Goal: Information Seeking & Learning: Learn about a topic

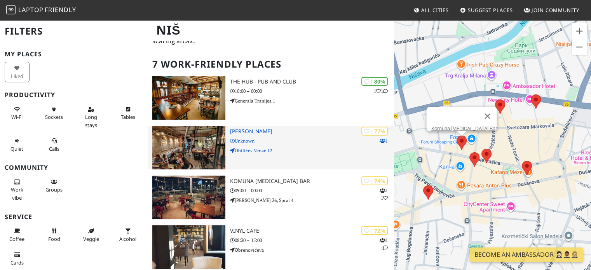
scroll to position [39, 0]
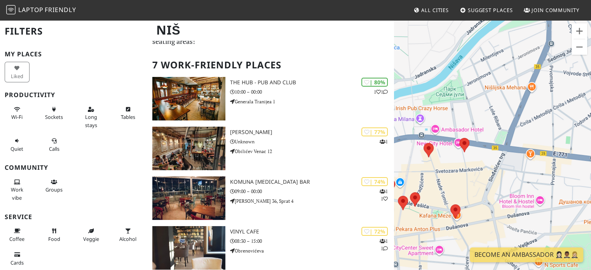
drag, startPoint x: 539, startPoint y: 129, endPoint x: 426, endPoint y: 164, distance: 118.1
click at [426, 164] on div "To navigate, press the arrow keys." at bounding box center [492, 154] width 197 height 270
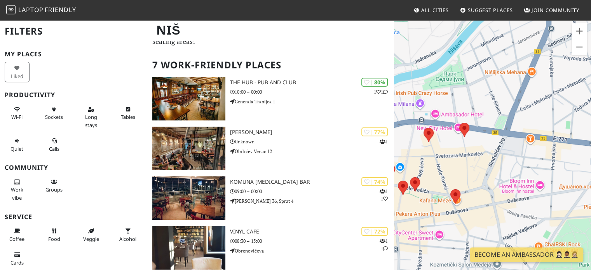
drag, startPoint x: 474, startPoint y: 162, endPoint x: 469, endPoint y: 165, distance: 5.6
click at [469, 165] on div "To navigate, press the arrow keys." at bounding box center [492, 154] width 197 height 270
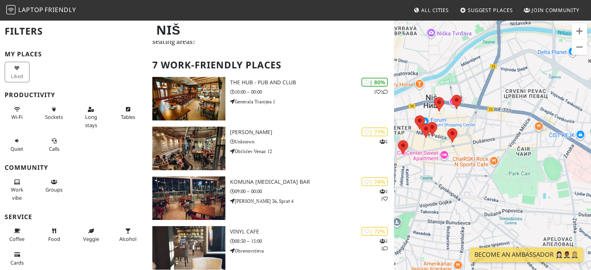
drag, startPoint x: 459, startPoint y: 154, endPoint x: 468, endPoint y: 115, distance: 40.0
click at [468, 115] on div "To navigate, press the arrow keys." at bounding box center [492, 154] width 197 height 270
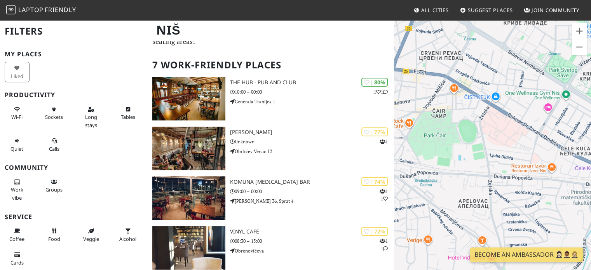
drag, startPoint x: 507, startPoint y: 156, endPoint x: 424, endPoint y: 119, distance: 91.0
click at [424, 119] on div "To navigate, press the arrow keys." at bounding box center [492, 154] width 197 height 270
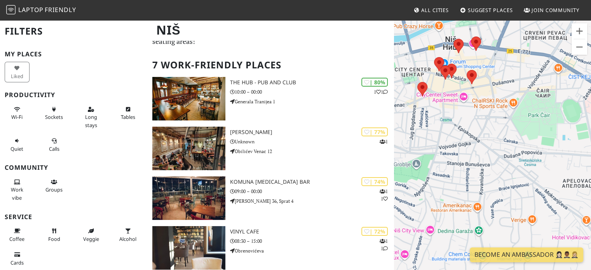
drag, startPoint x: 466, startPoint y: 121, endPoint x: 567, endPoint y: 103, distance: 102.9
click at [567, 103] on div "To navigate, press the arrow keys." at bounding box center [492, 154] width 197 height 270
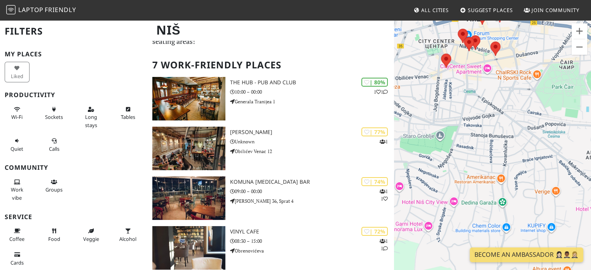
drag, startPoint x: 485, startPoint y: 115, endPoint x: 513, endPoint y: 80, distance: 43.7
click at [513, 80] on div "To navigate, press the arrow keys." at bounding box center [492, 154] width 197 height 270
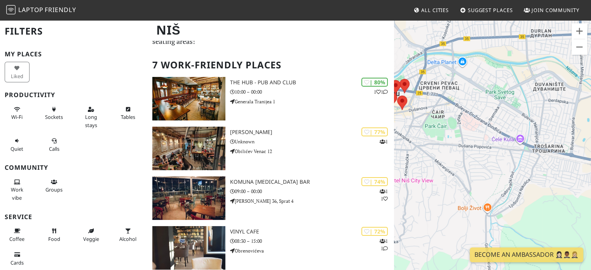
drag, startPoint x: 561, startPoint y: 113, endPoint x: 478, endPoint y: 176, distance: 104.1
click at [478, 176] on div "To navigate, press the arrow keys." at bounding box center [492, 154] width 197 height 270
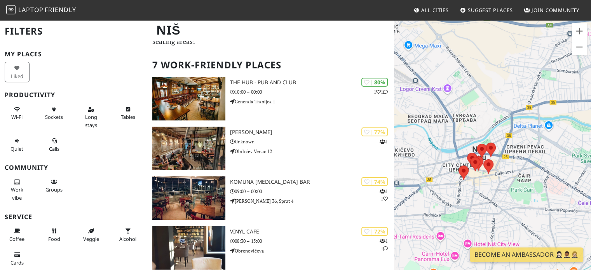
drag, startPoint x: 502, startPoint y: 97, endPoint x: 557, endPoint y: 143, distance: 71.8
click at [557, 143] on div "To navigate, press the arrow keys." at bounding box center [492, 154] width 197 height 270
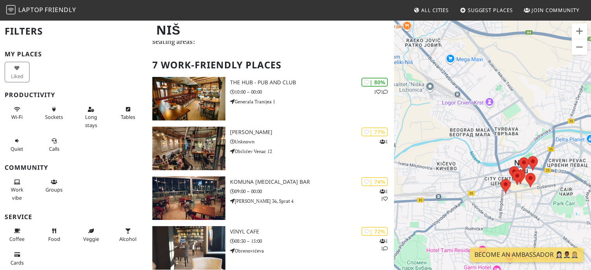
drag, startPoint x: 485, startPoint y: 115, endPoint x: 531, endPoint y: 129, distance: 47.9
click at [531, 129] on div "To navigate, press the arrow keys." at bounding box center [492, 154] width 197 height 270
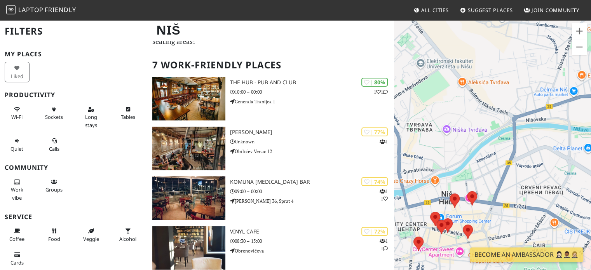
drag, startPoint x: 535, startPoint y: 135, endPoint x: 441, endPoint y: 102, distance: 99.6
click at [441, 102] on div "To navigate, press the arrow keys." at bounding box center [492, 154] width 197 height 270
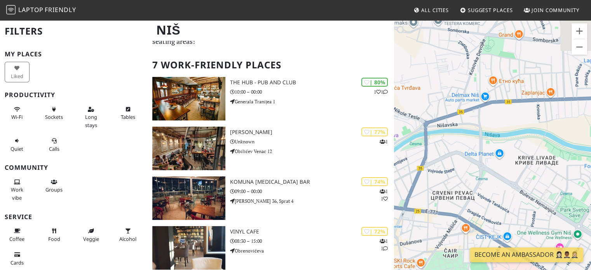
drag, startPoint x: 518, startPoint y: 148, endPoint x: 421, endPoint y: 157, distance: 97.2
click at [421, 157] on div "To navigate, press the arrow keys." at bounding box center [492, 154] width 197 height 270
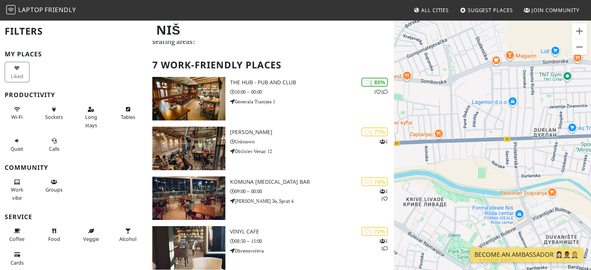
drag, startPoint x: 544, startPoint y: 158, endPoint x: 429, endPoint y: 202, distance: 123.5
click at [429, 202] on div "To navigate, press the arrow keys." at bounding box center [492, 154] width 197 height 270
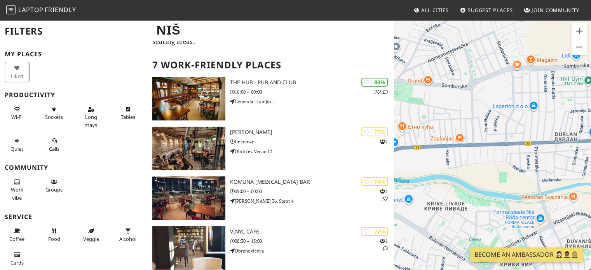
drag, startPoint x: 548, startPoint y: 124, endPoint x: 561, endPoint y: 132, distance: 15.9
click at [561, 132] on div "To navigate, press the arrow keys." at bounding box center [492, 154] width 197 height 270
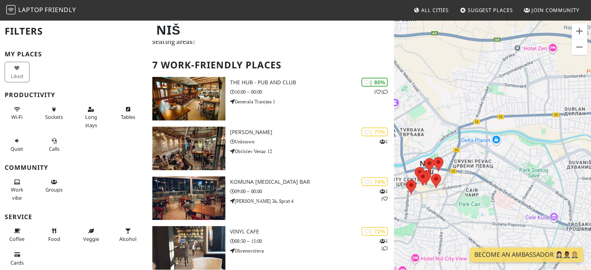
drag, startPoint x: 435, startPoint y: 121, endPoint x: 478, endPoint y: 59, distance: 75.2
click at [478, 59] on div "To navigate, press the arrow keys." at bounding box center [492, 154] width 197 height 270
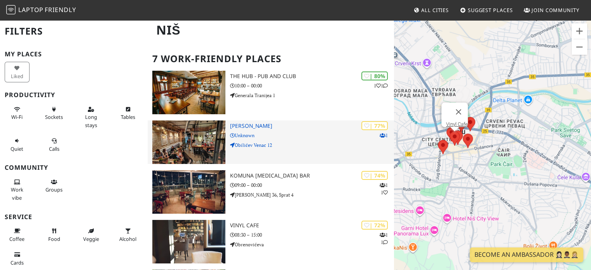
scroll to position [44, 0]
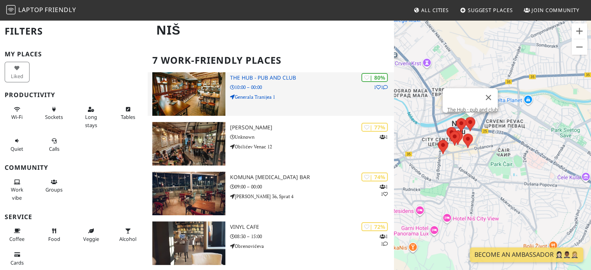
click at [201, 72] on img at bounding box center [188, 94] width 73 height 44
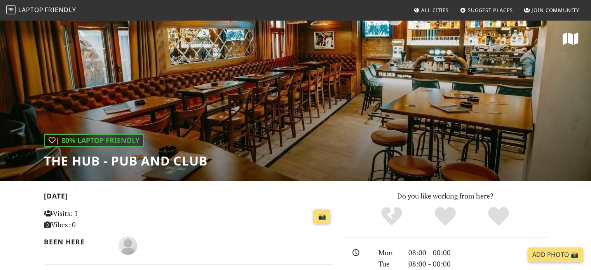
click at [342, 102] on div "| 80% Laptop Friendly The Hub - pub and club" at bounding box center [295, 100] width 591 height 162
click at [187, 161] on h1 "The Hub - pub and club" at bounding box center [126, 161] width 164 height 15
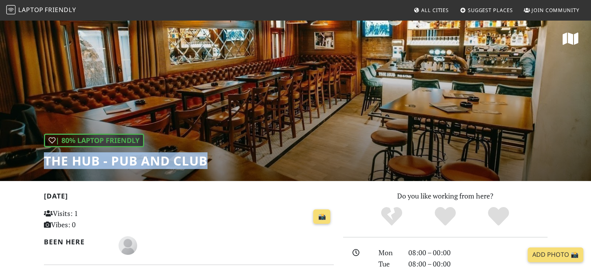
click at [187, 161] on h1 "The Hub - pub and club" at bounding box center [126, 161] width 164 height 15
copy div "The Hub - pub and club"
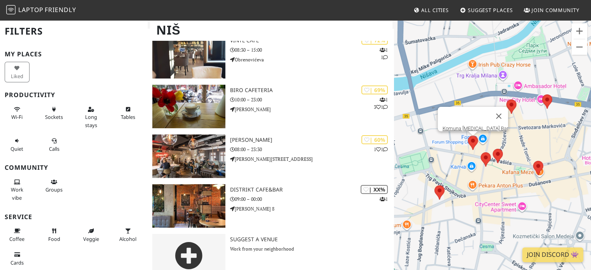
scroll to position [232, 0]
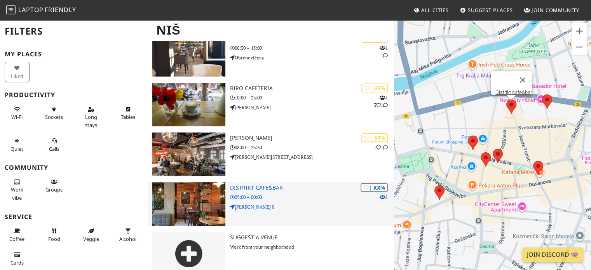
click at [191, 195] on img at bounding box center [188, 204] width 73 height 44
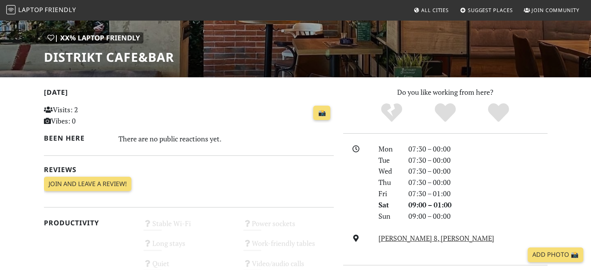
scroll to position [104, 0]
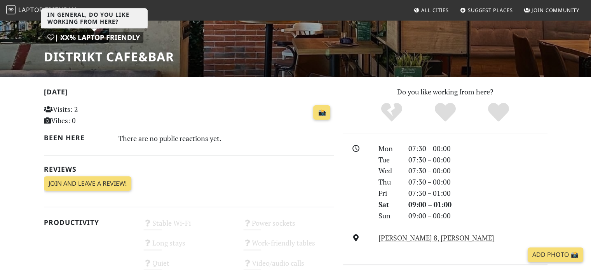
click at [58, 35] on div "| XX% Laptop Friendly" at bounding box center [93, 37] width 99 height 11
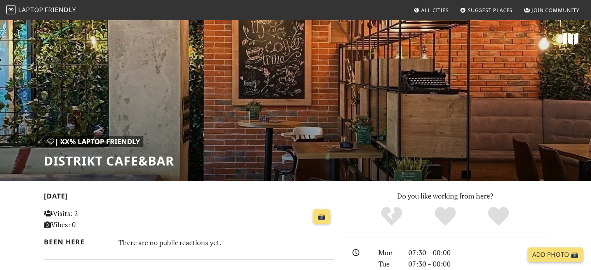
scroll to position [104, 0]
